Goal: Task Accomplishment & Management: Complete application form

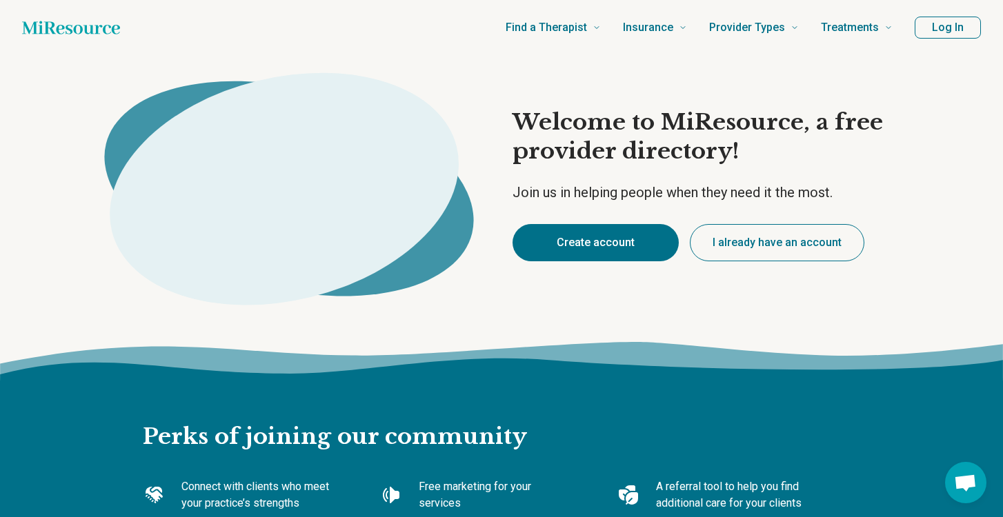
click at [576, 248] on button "Create account" at bounding box center [596, 242] width 166 height 37
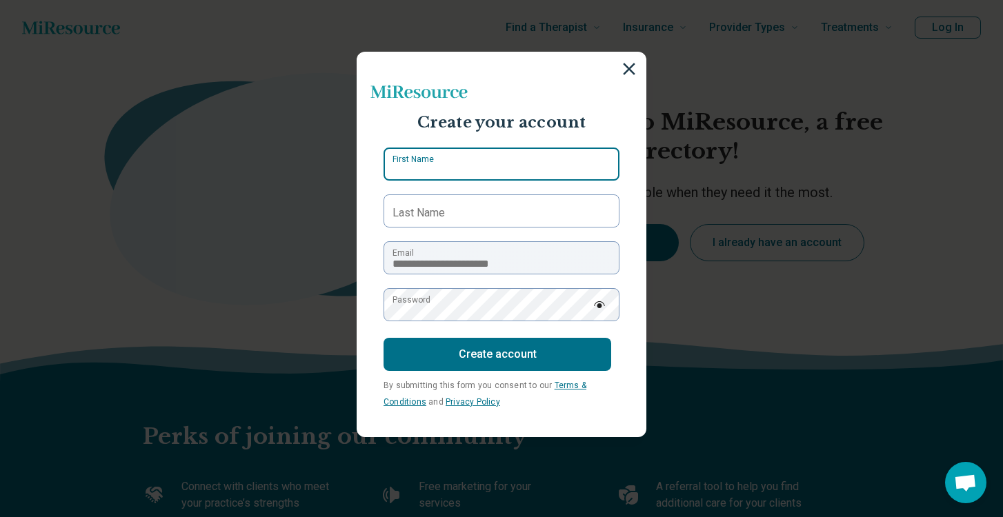
click at [497, 166] on input "First Name" at bounding box center [502, 164] width 236 height 33
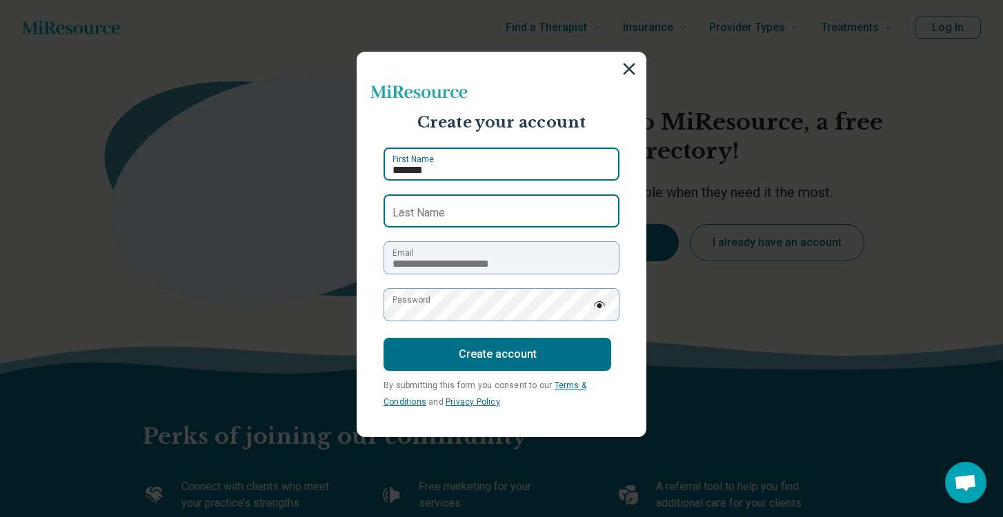
type input "*******"
click at [508, 209] on input "Last Name" at bounding box center [502, 211] width 236 height 33
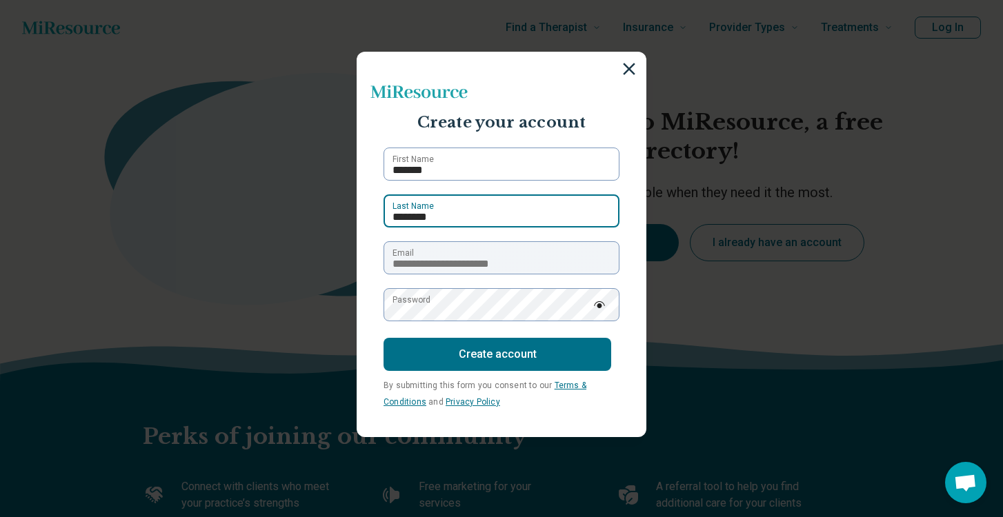
type input "********"
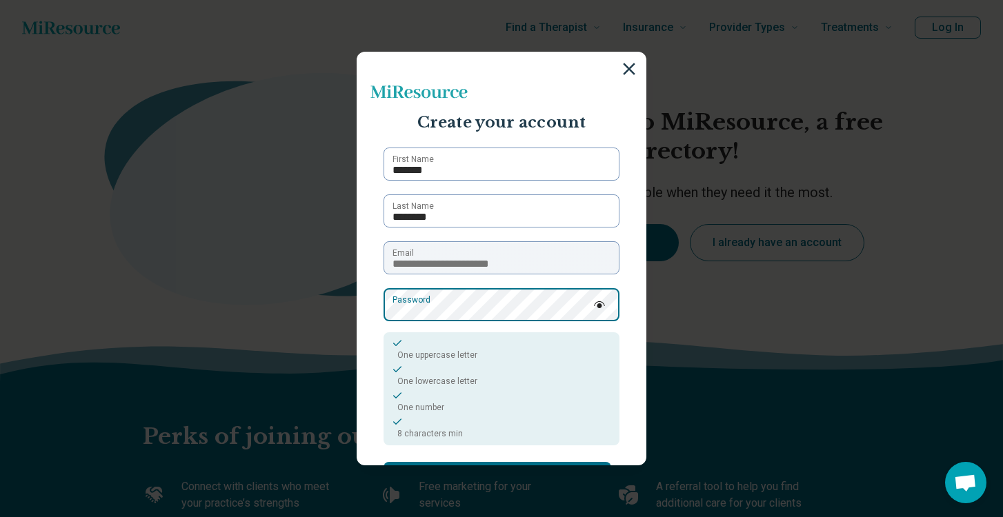
scroll to position [96, 0]
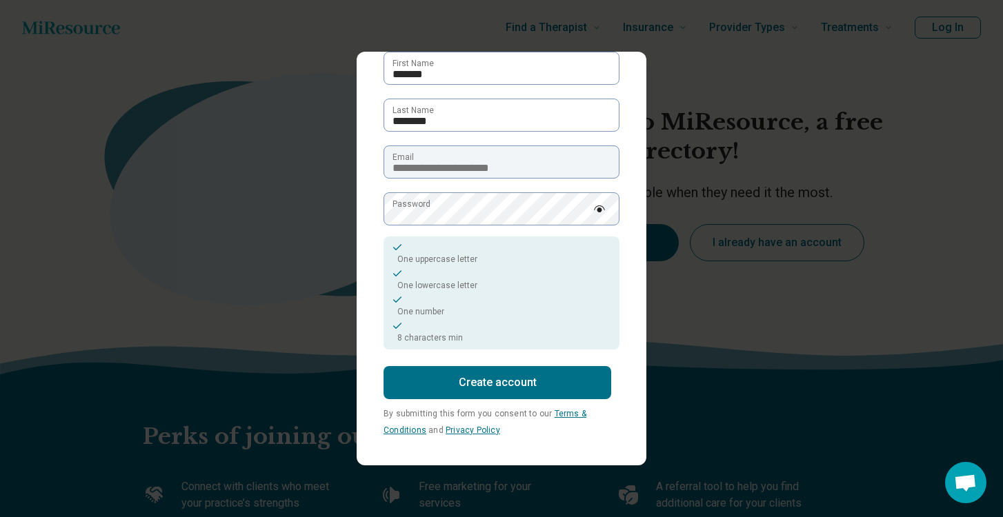
click at [495, 379] on button "Create account" at bounding box center [498, 382] width 228 height 33
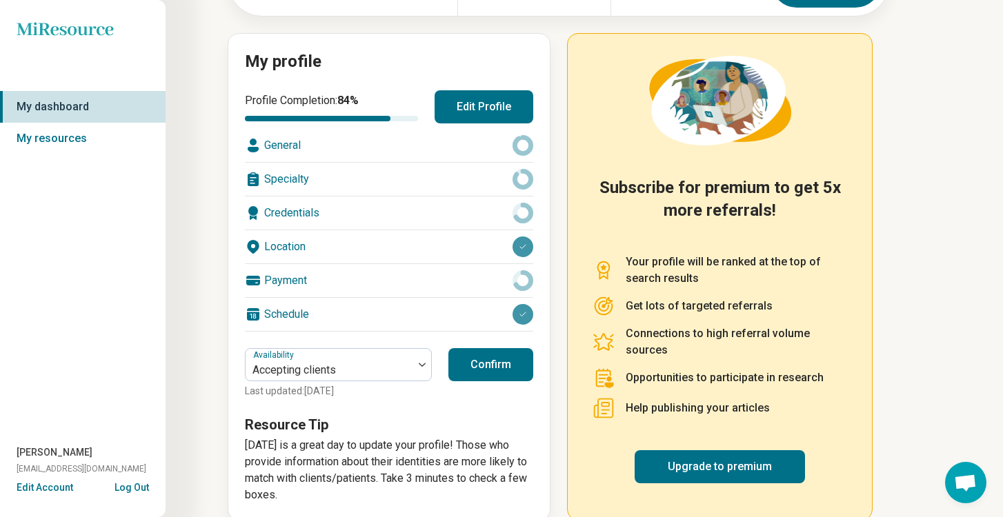
scroll to position [150, 0]
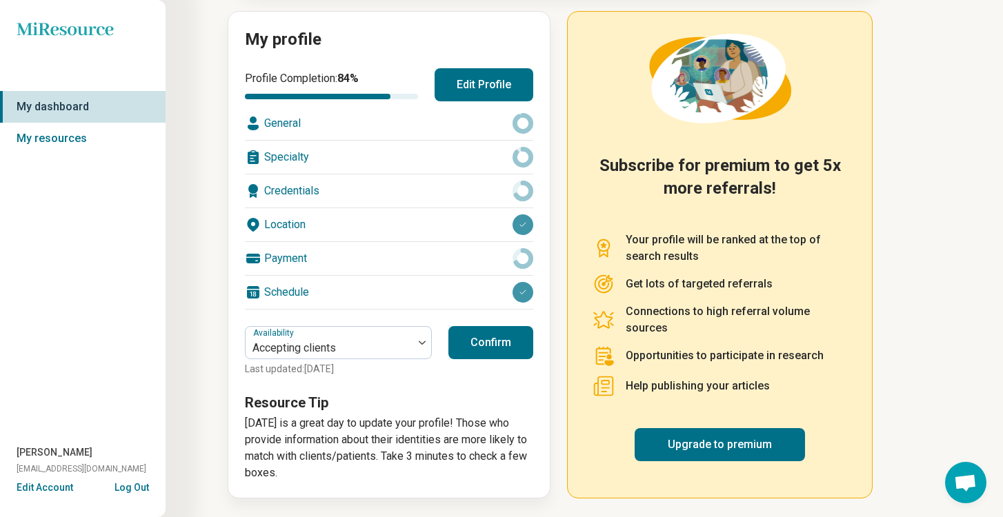
click at [346, 121] on div "General" at bounding box center [389, 123] width 288 height 33
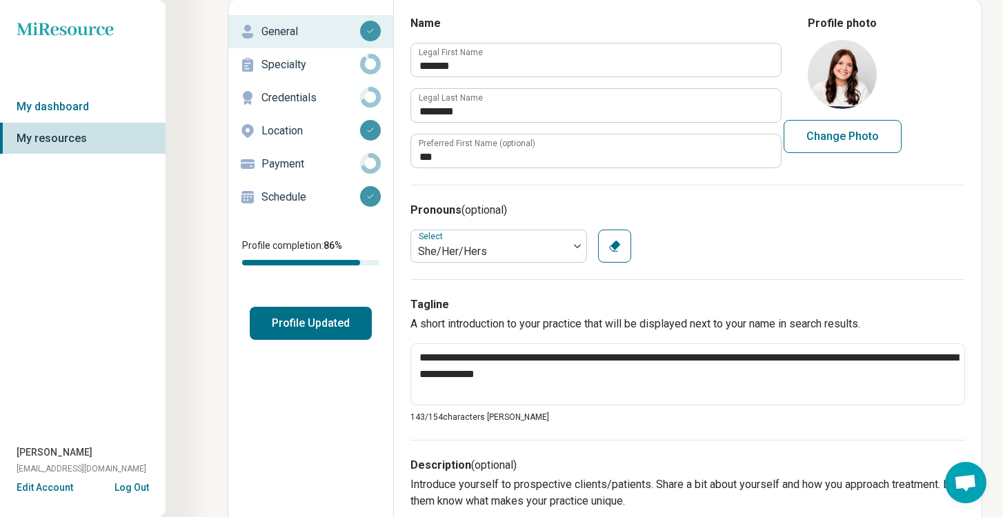
scroll to position [37, 0]
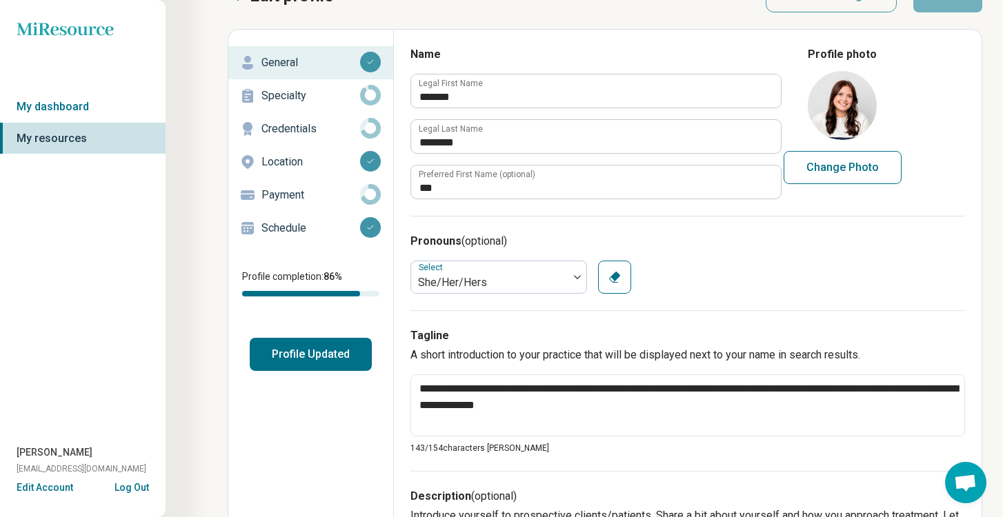
click at [308, 101] on p "Specialty" at bounding box center [310, 96] width 99 height 17
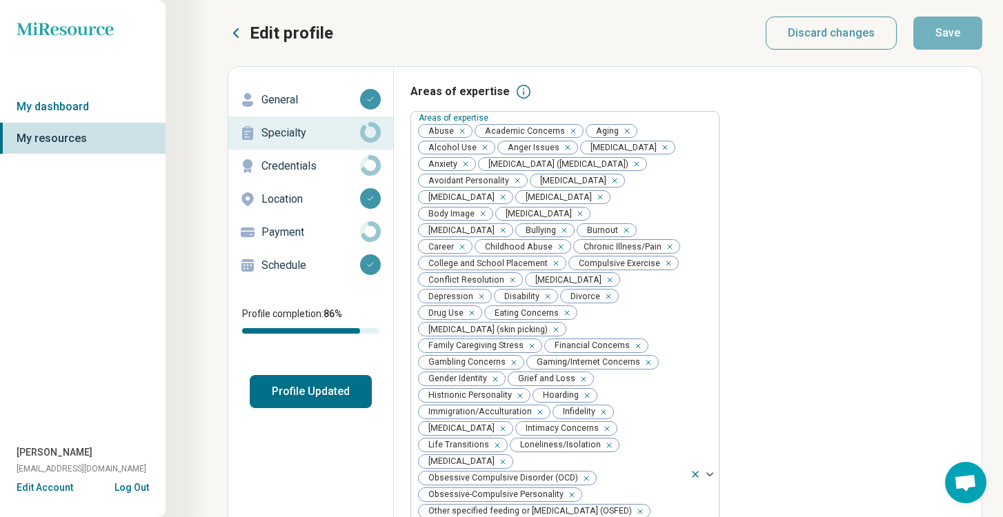
click at [290, 164] on p "Credentials" at bounding box center [310, 166] width 99 height 17
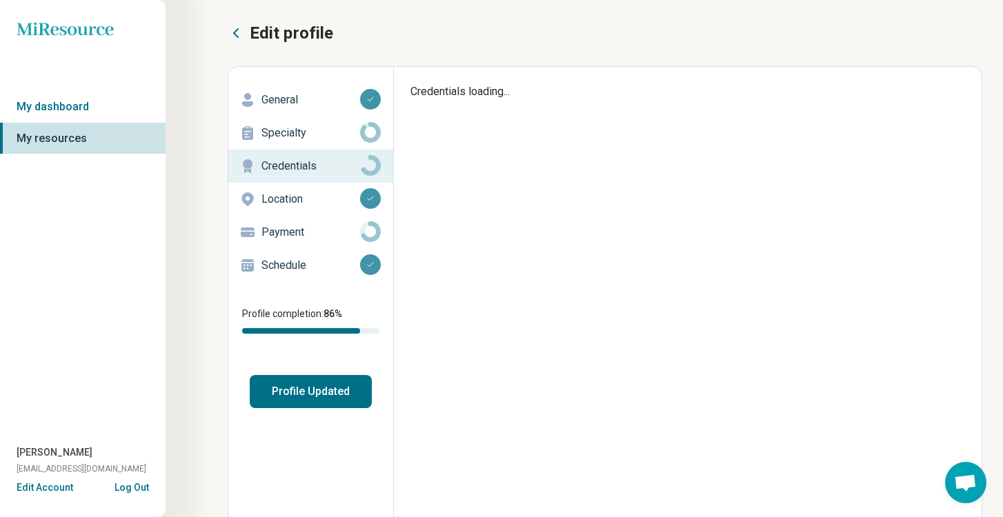
type textarea "*"
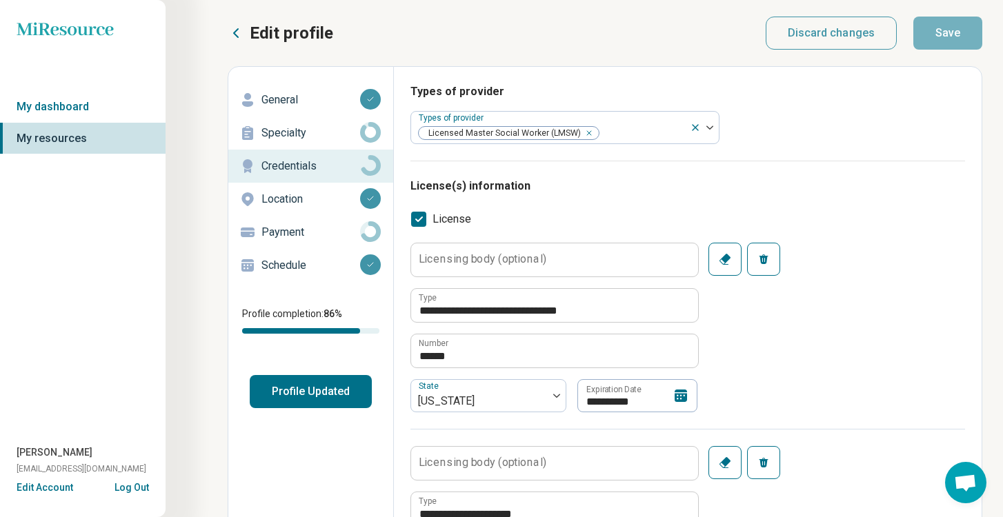
click at [289, 201] on p "Location" at bounding box center [310, 199] width 99 height 17
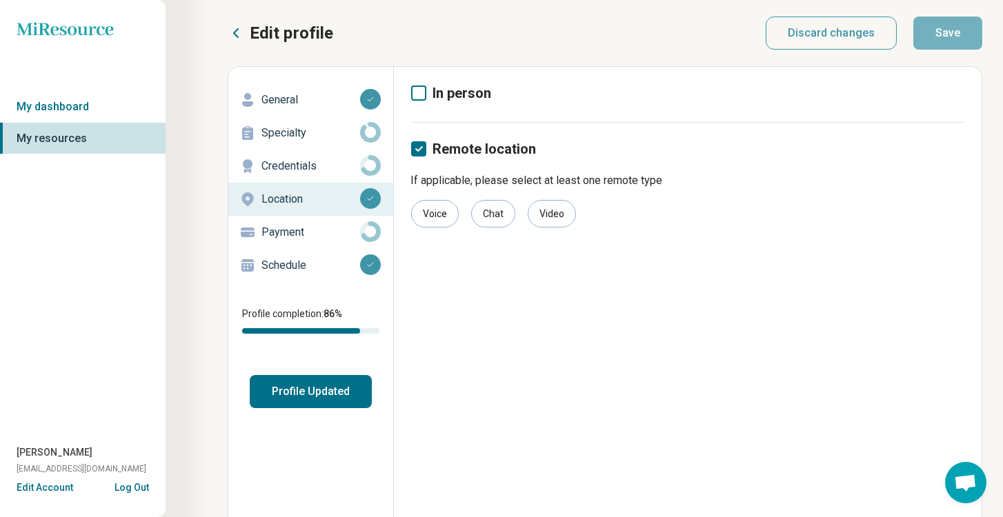
click at [291, 234] on p "Payment" at bounding box center [310, 232] width 99 height 17
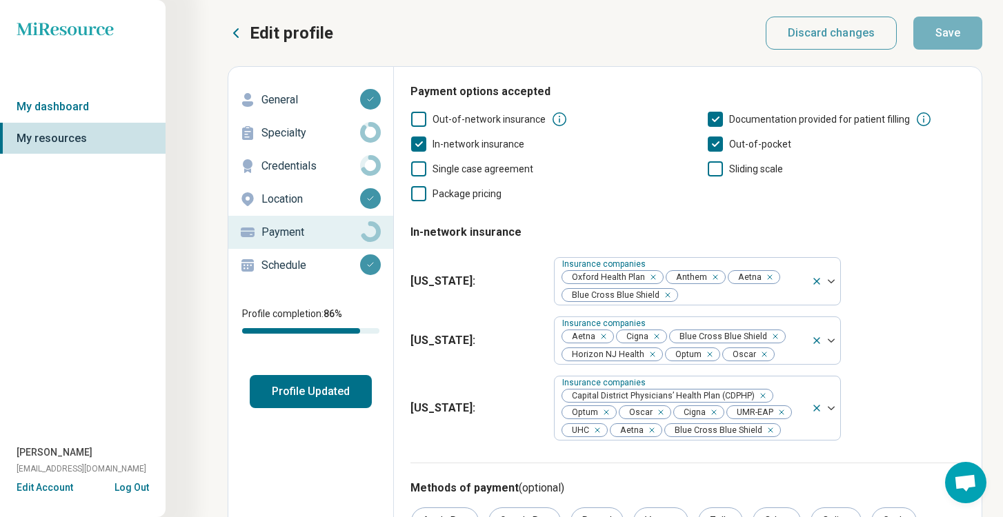
click at [290, 270] on p "Schedule" at bounding box center [310, 265] width 99 height 17
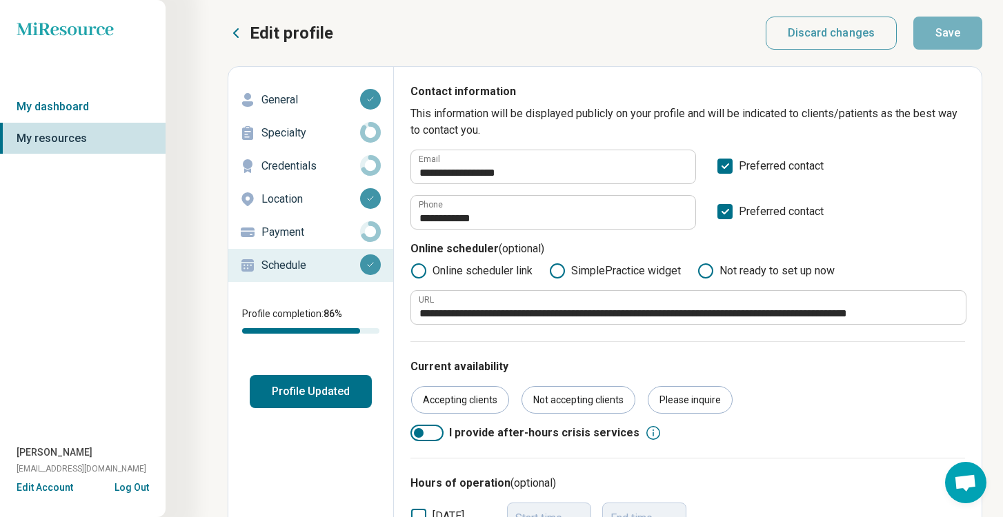
click at [301, 394] on button "Profile Updated" at bounding box center [311, 391] width 122 height 33
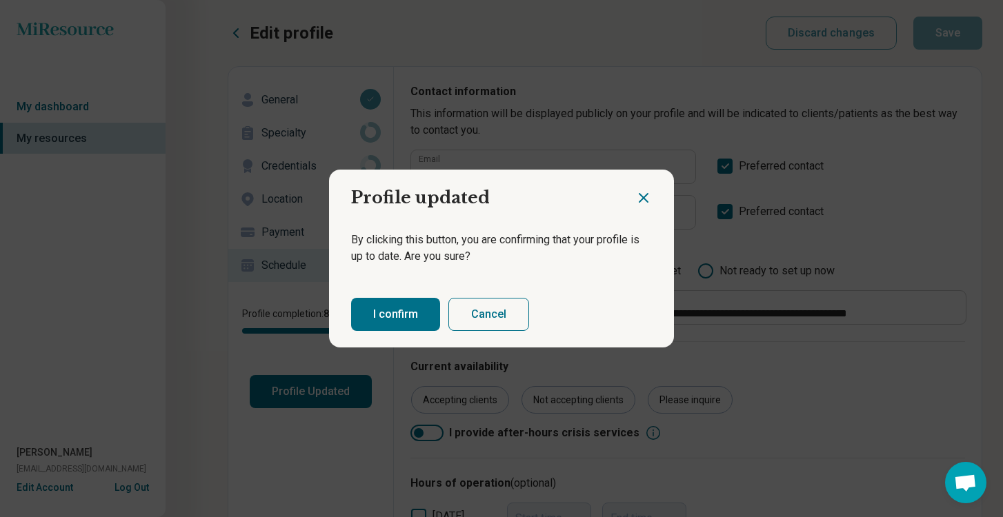
click at [368, 316] on button "I confirm" at bounding box center [395, 314] width 89 height 33
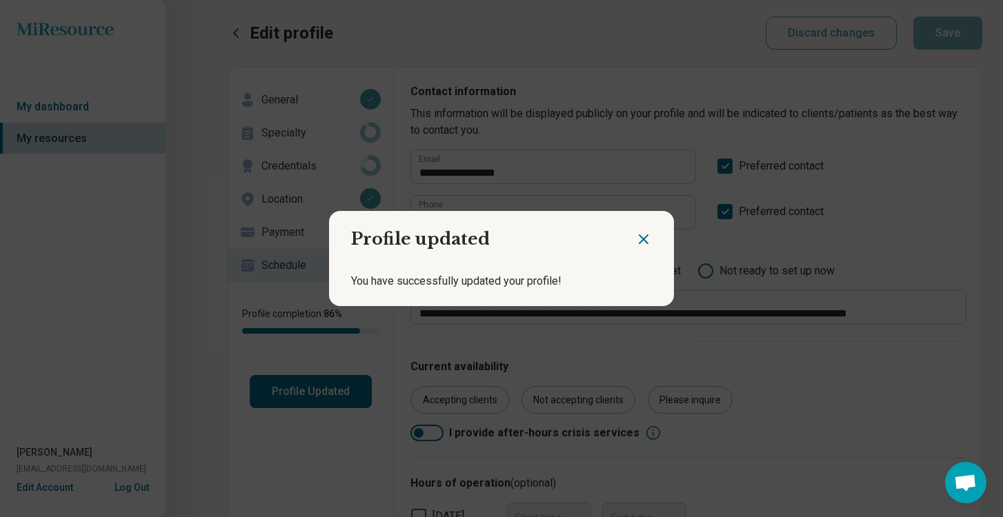
click at [647, 241] on icon "Close dialog" at bounding box center [643, 239] width 17 height 17
